Goal: Find specific fact: Find specific fact

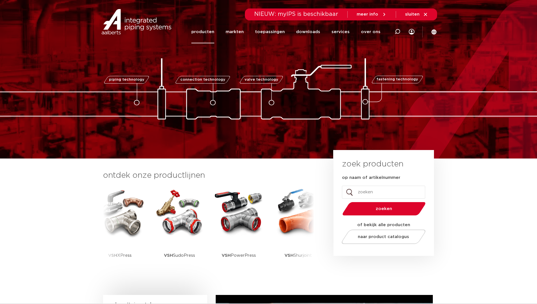
click at [211, 31] on link "producten" at bounding box center [203, 31] width 23 height 23
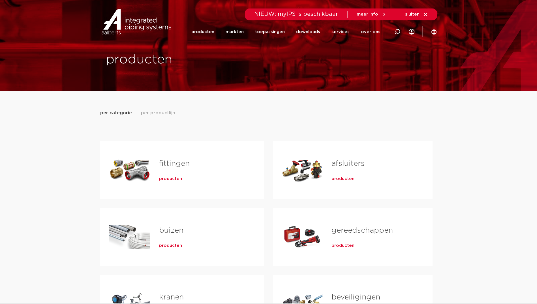
click at [168, 164] on link "fittingen" at bounding box center [174, 163] width 31 height 7
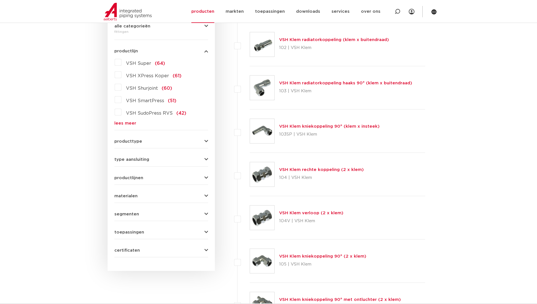
scroll to position [142, 0]
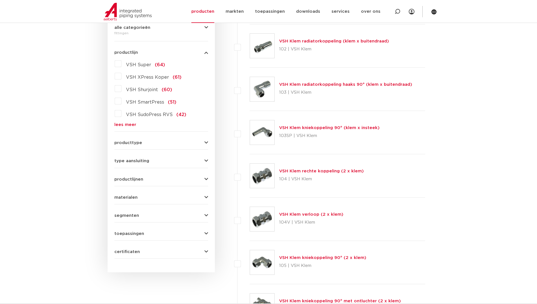
click at [122, 78] on label "VSH XPress Koper (61)" at bounding box center [152, 76] width 60 height 9
click at [0, 0] on input "VSH XPress Koper (61)" at bounding box center [0, 0] width 0 height 0
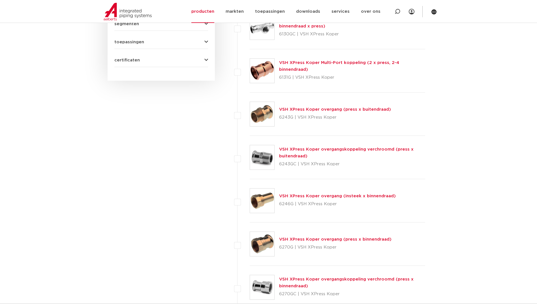
scroll to position [340, 0]
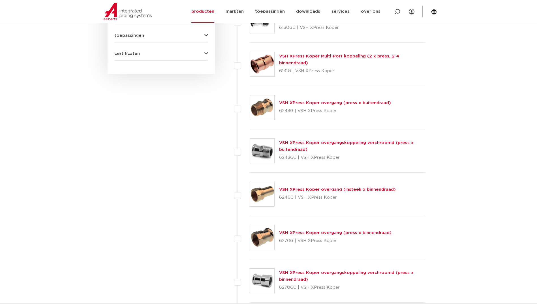
click at [311, 189] on link "VSH XPress Koper overgang (insteek x binnendraad)" at bounding box center [337, 190] width 117 height 4
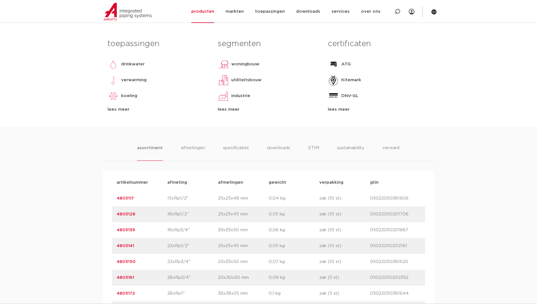
scroll to position [255, 0]
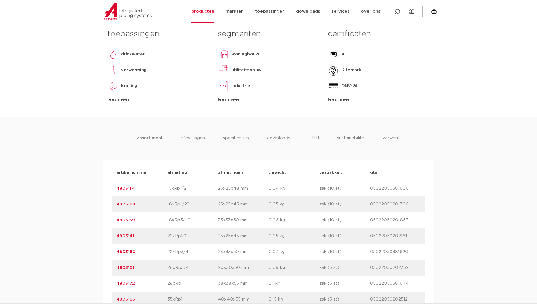
drag, startPoint x: 139, startPoint y: 189, endPoint x: 107, endPoint y: 186, distance: 33.0
click at [107, 186] on div "artikelnummer afmeting [GEOGRAPHIC_DATA] gewicht verpakking gtin artikelnummer …" at bounding box center [268, 259] width 331 height 199
copy link "4803117"
